Goal: Check status: Check status

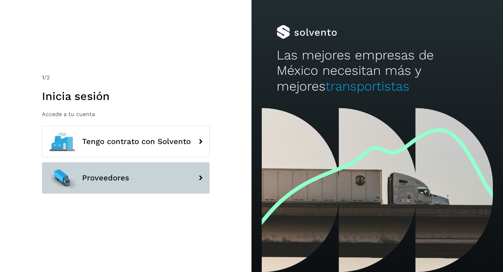
click at [126, 179] on span "Proveedores" at bounding box center [105, 178] width 47 height 8
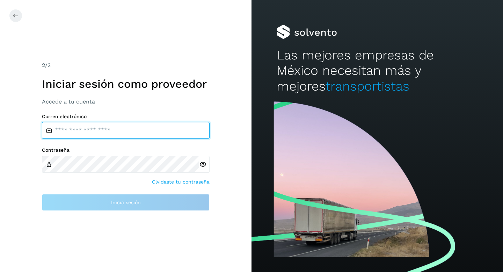
type input "**********"
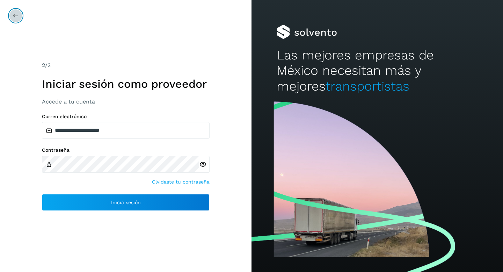
click at [13, 15] on icon at bounding box center [16, 16] width 6 height 6
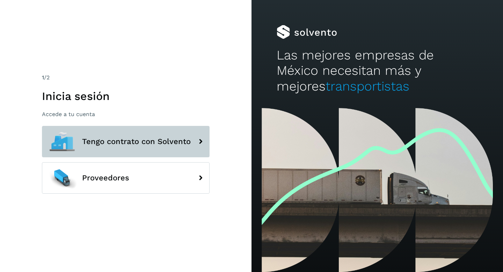
click at [111, 145] on span "Tengo contrato con Solvento" at bounding box center [136, 141] width 109 height 8
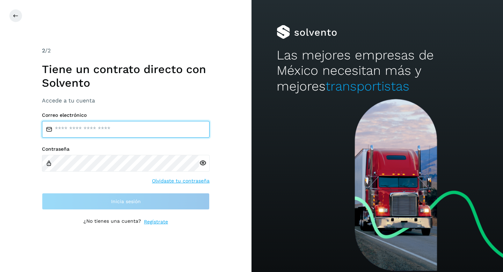
type input "**********"
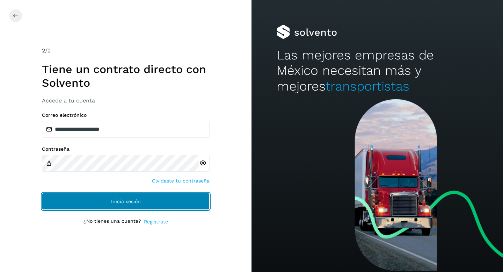
click at [125, 202] on span "Inicia sesión" at bounding box center [126, 201] width 30 height 5
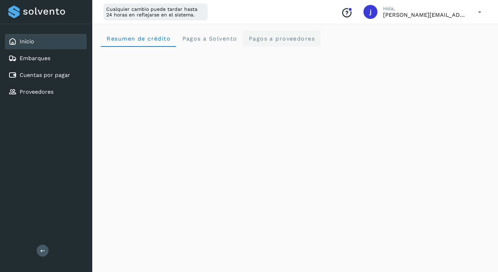
click at [267, 39] on span "Pagos a proveedores" at bounding box center [281, 38] width 67 height 7
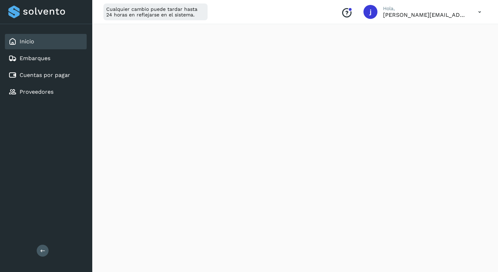
scroll to position [437, 0]
click at [325, 8] on div "Cualquier cambio puede tardar hasta 24 horas en reflejarse en el sistema. Conoc…" at bounding box center [295, 12] width 406 height 24
click at [63, 71] on div "Cuentas por pagar" at bounding box center [39, 75] width 62 height 8
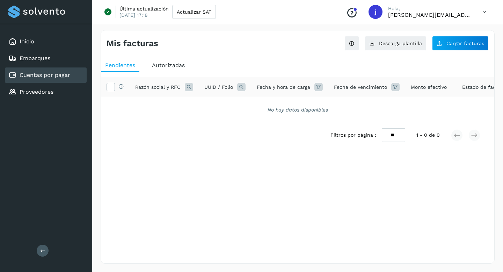
click at [176, 70] on div "Autorizadas" at bounding box center [168, 65] width 41 height 13
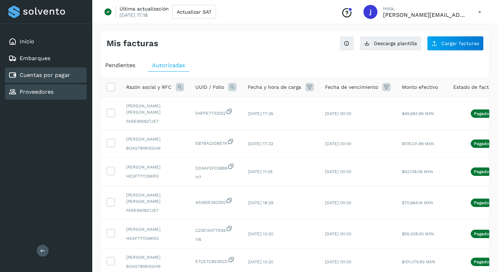
click at [37, 94] on link "Proveedores" at bounding box center [37, 91] width 34 height 7
